Goal: Information Seeking & Learning: Learn about a topic

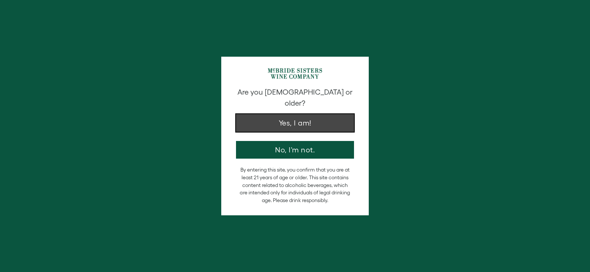
click at [295, 114] on button "Yes, I am!" at bounding box center [295, 123] width 118 height 18
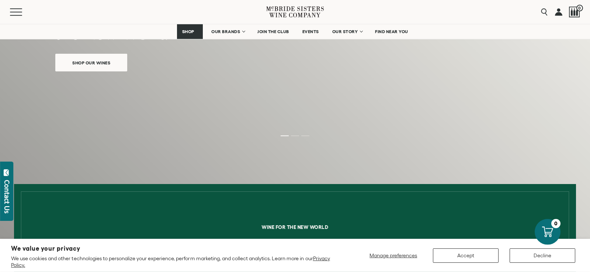
scroll to position [113, 0]
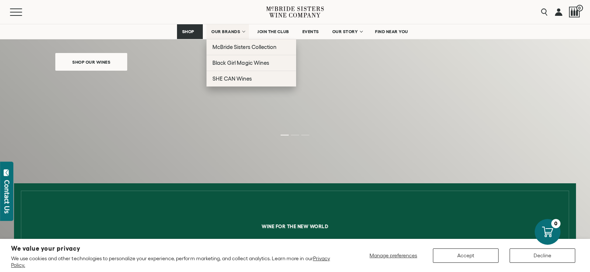
click at [227, 32] on span "OUR BRANDS" at bounding box center [225, 31] width 29 height 5
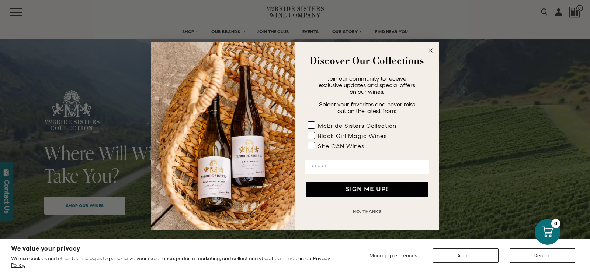
click at [374, 211] on button "NO, THANKS" at bounding box center [367, 211] width 125 height 15
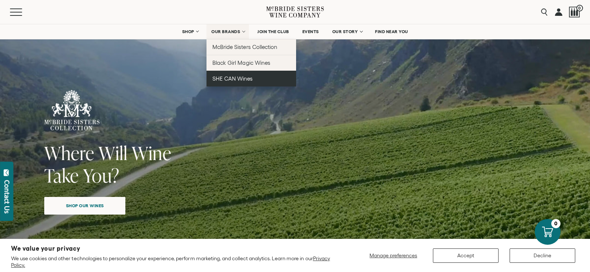
click at [230, 81] on span "SHE CAN Wines" at bounding box center [232, 79] width 40 height 6
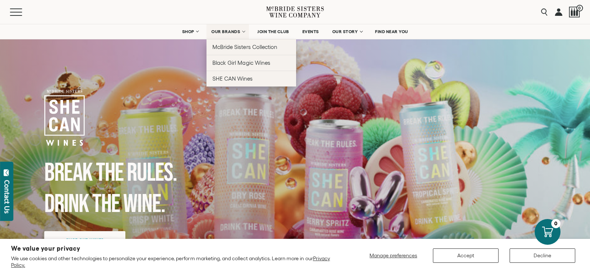
click at [233, 31] on span "OUR BRANDS" at bounding box center [225, 31] width 29 height 5
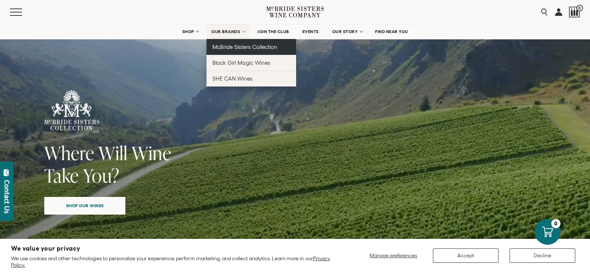
click at [234, 45] on span "McBride Sisters Collection" at bounding box center [244, 47] width 65 height 6
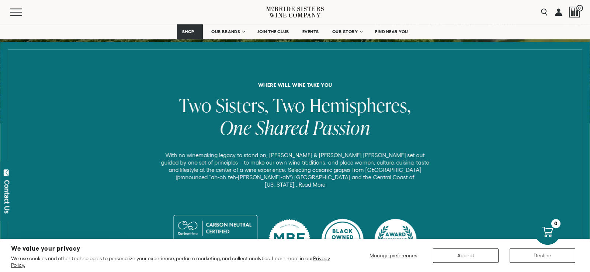
scroll to position [263, 0]
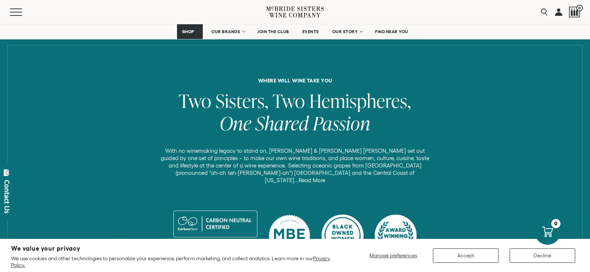
click at [325, 177] on link "Read More" at bounding box center [312, 180] width 27 height 7
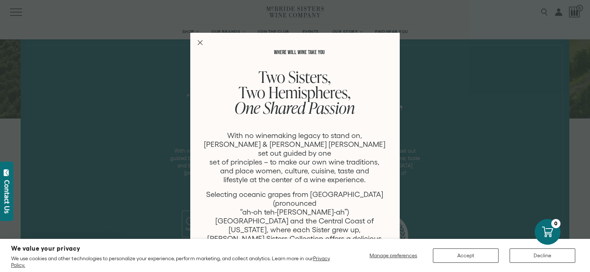
scroll to position [37, 0]
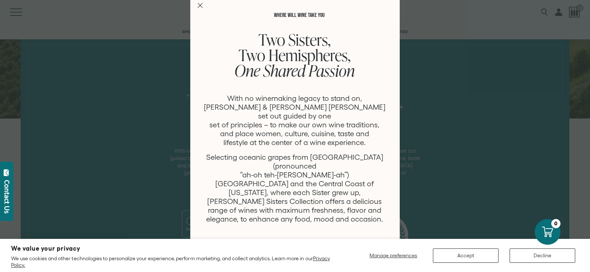
click at [438, 152] on div "WHERE WILL WINE TAKE YOU Two Sisters, Two Hemispheres, One Shared Passion With …" at bounding box center [295, 136] width 590 height 272
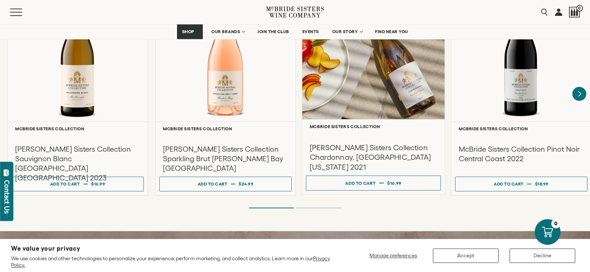
scroll to position [714, 0]
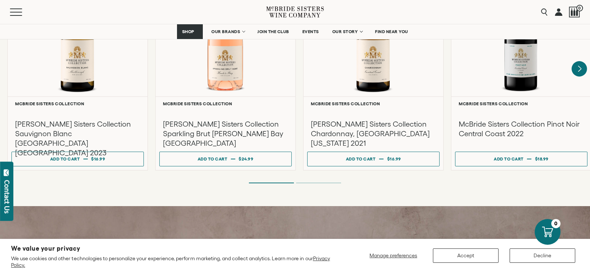
click at [581, 61] on icon "Next" at bounding box center [578, 68] width 15 height 15
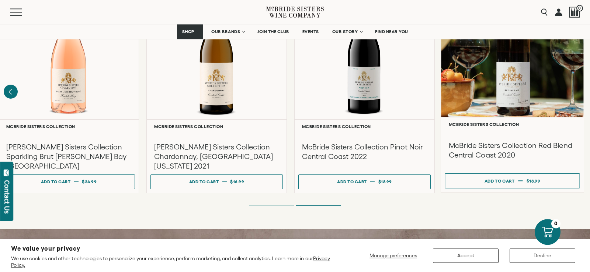
scroll to position [677, 0]
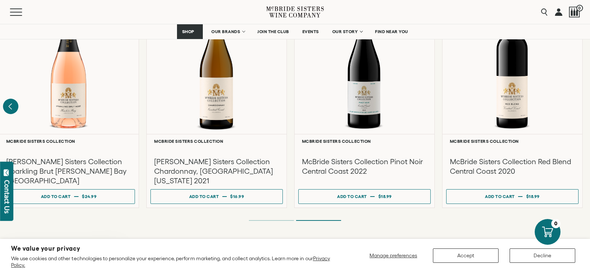
click at [10, 104] on icon "Previous" at bounding box center [10, 107] width 3 height 6
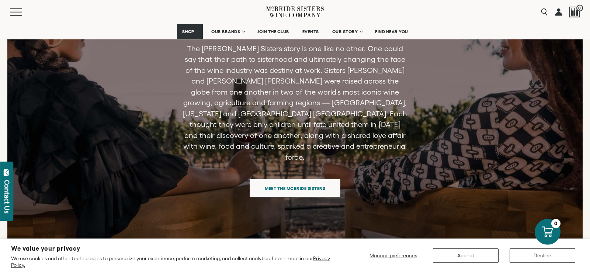
scroll to position [2933, 0]
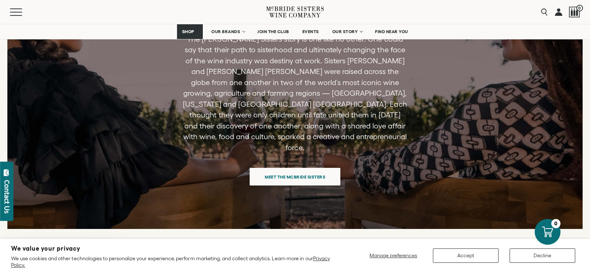
click at [293, 170] on span "Meet the McBride Sisters" at bounding box center [295, 177] width 86 height 14
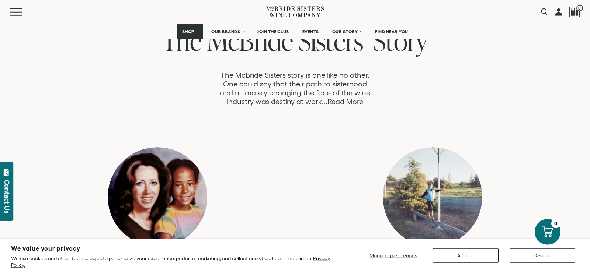
scroll to position [414, 0]
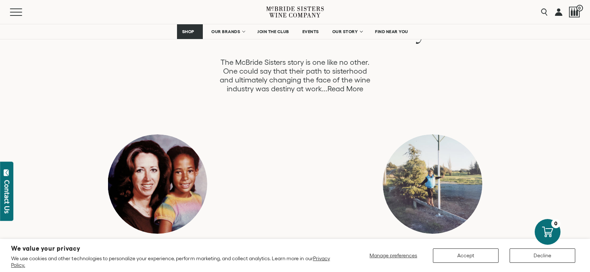
click at [351, 90] on link "Read More" at bounding box center [345, 89] width 36 height 8
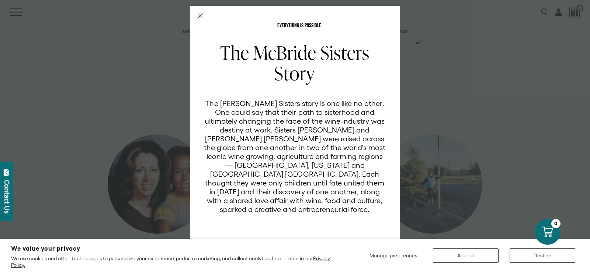
scroll to position [37, 0]
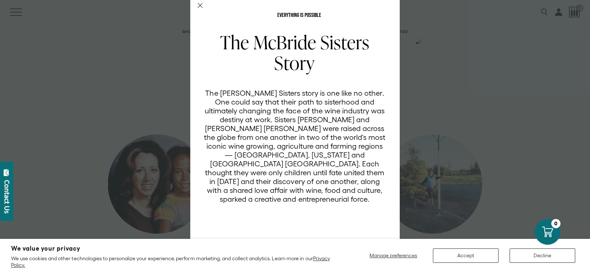
click at [438, 83] on div "EVERYTHING IS POSSIBLE The [PERSON_NAME] Sisters Story The [PERSON_NAME] Sister…" at bounding box center [295, 136] width 590 height 272
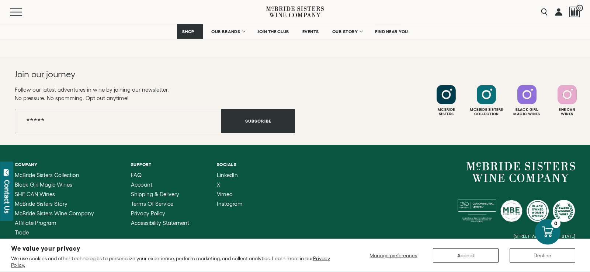
scroll to position [2971, 0]
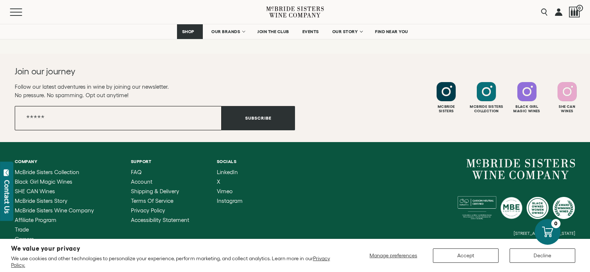
click at [141, 106] on input "Email" at bounding box center [118, 118] width 207 height 24
type input "**********"
click at [262, 106] on button "Subscribe" at bounding box center [258, 118] width 73 height 24
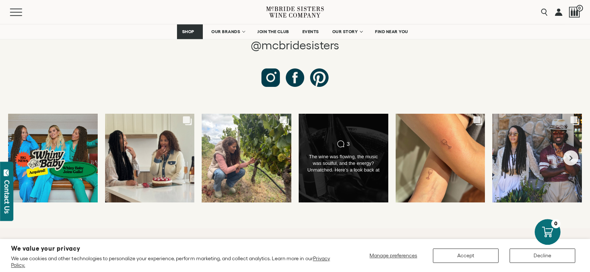
scroll to position [2783, 0]
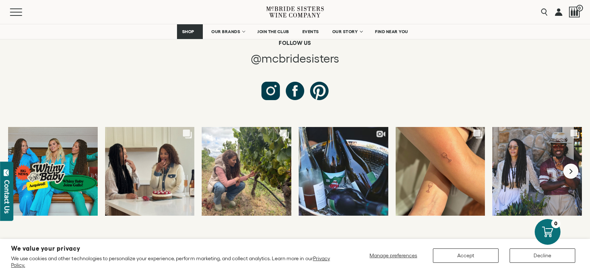
click at [570, 169] on icon "Next slide" at bounding box center [570, 171] width 3 height 5
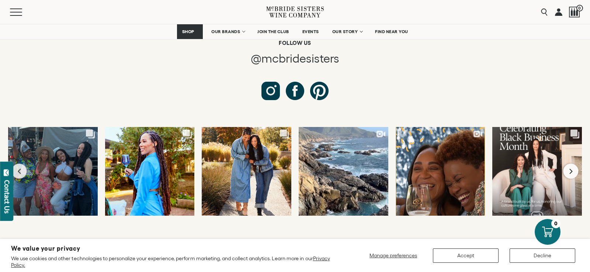
click at [568, 164] on button "Next slide" at bounding box center [570, 171] width 15 height 15
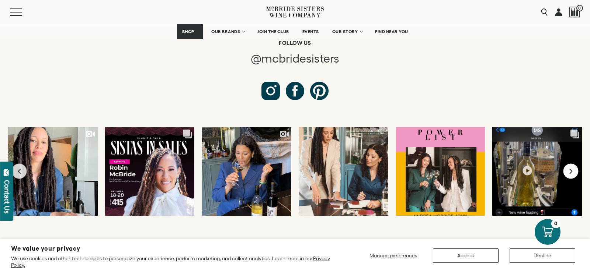
click at [570, 169] on icon "Next slide" at bounding box center [570, 171] width 3 height 5
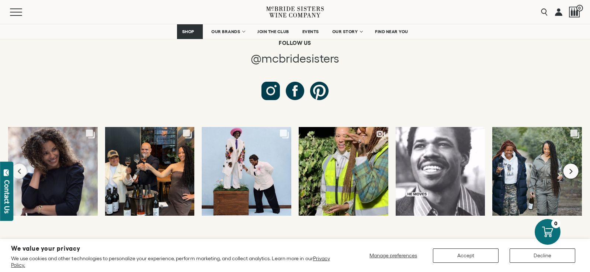
click at [566, 164] on button "Next slide" at bounding box center [570, 171] width 15 height 15
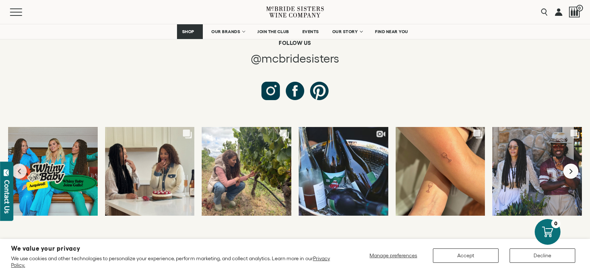
click at [568, 164] on button "Next slide" at bounding box center [570, 171] width 15 height 15
